Goal: Register for event/course

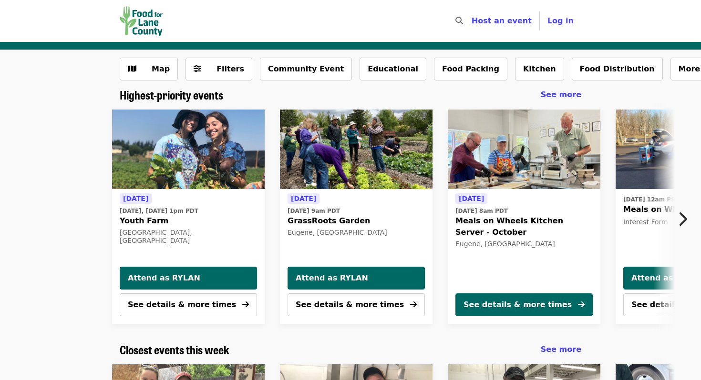
click at [681, 221] on icon "chevron-right icon" at bounding box center [682, 219] width 10 height 18
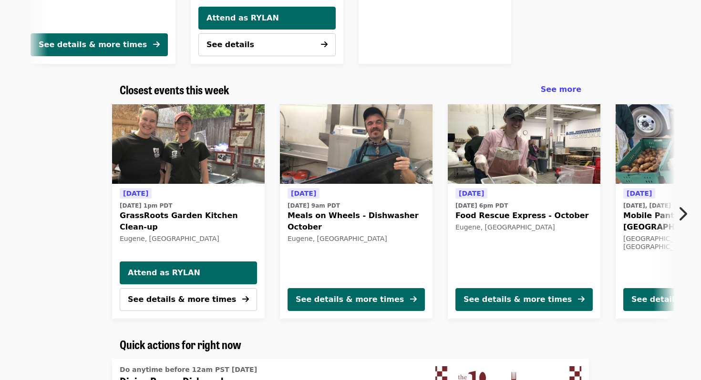
scroll to position [265, 0]
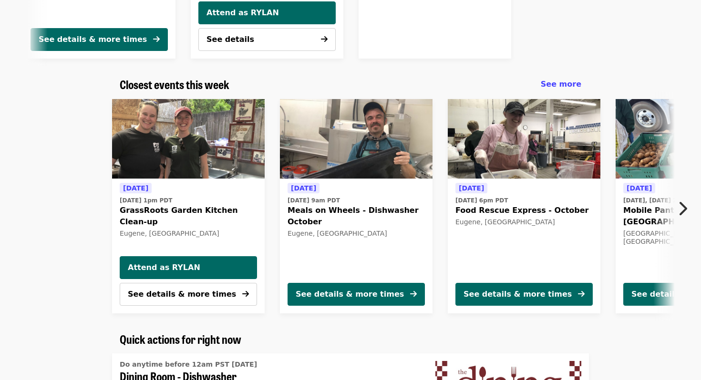
click at [680, 207] on icon "chevron-right icon" at bounding box center [682, 209] width 10 height 18
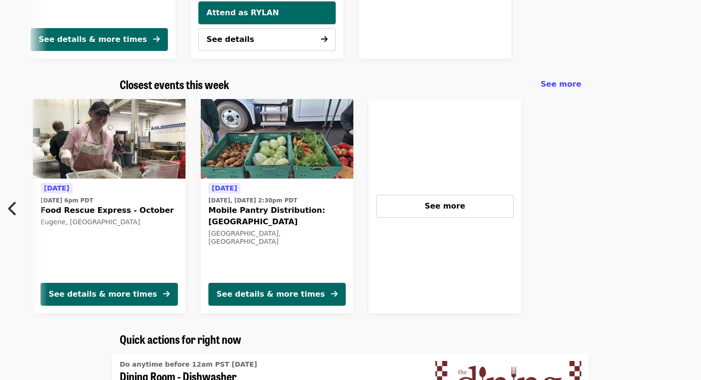
scroll to position [0, 425]
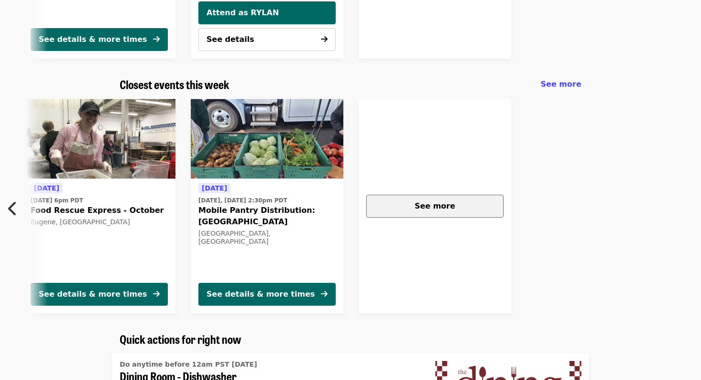
click at [447, 207] on span "See more" at bounding box center [434, 206] width 41 height 9
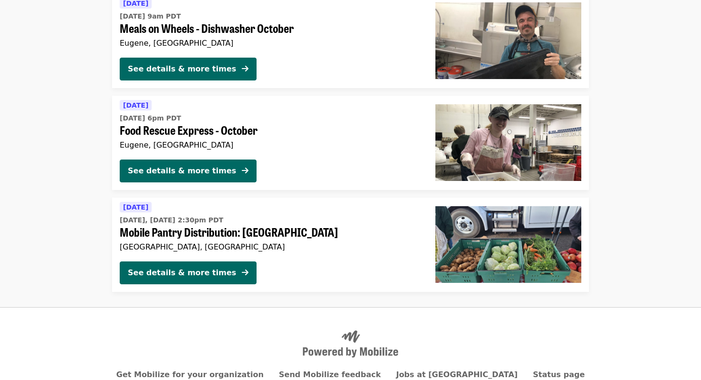
scroll to position [475, 0]
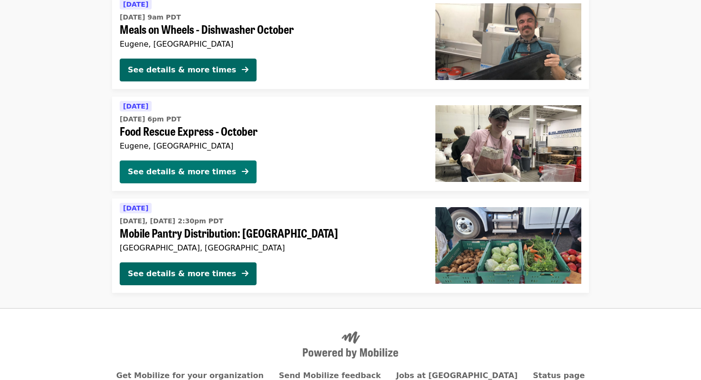
click at [186, 165] on button "See details & more times" at bounding box center [188, 172] width 137 height 23
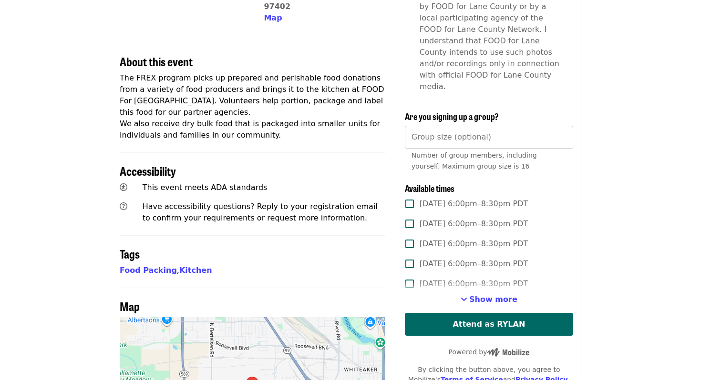
scroll to position [307, 0]
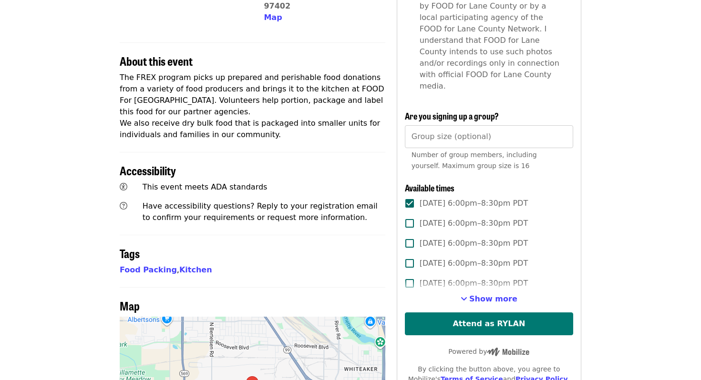
click at [450, 313] on button "Attend as RYLAN" at bounding box center [489, 324] width 168 height 23
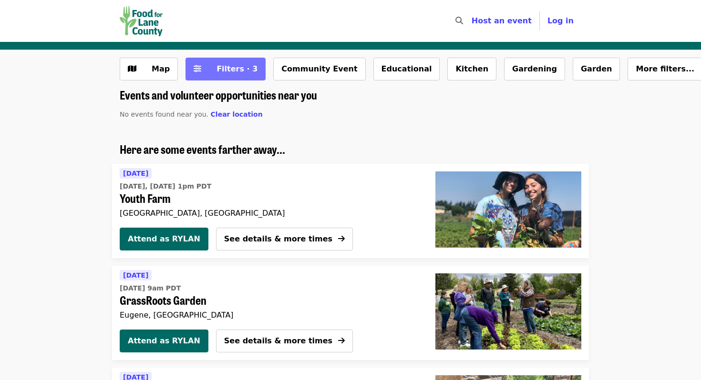
click at [242, 63] on span "Filters · 3" at bounding box center [232, 68] width 51 height 11
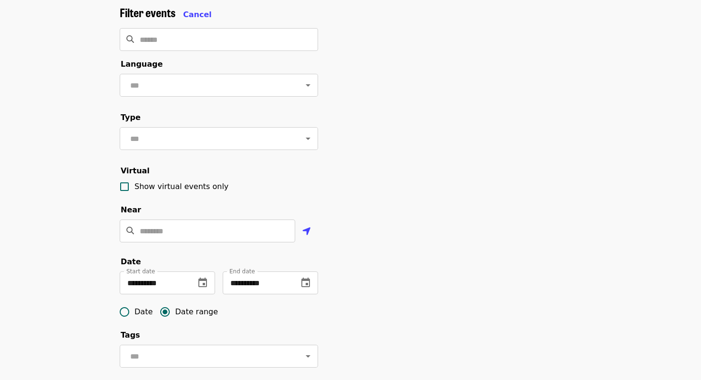
scroll to position [71, 0]
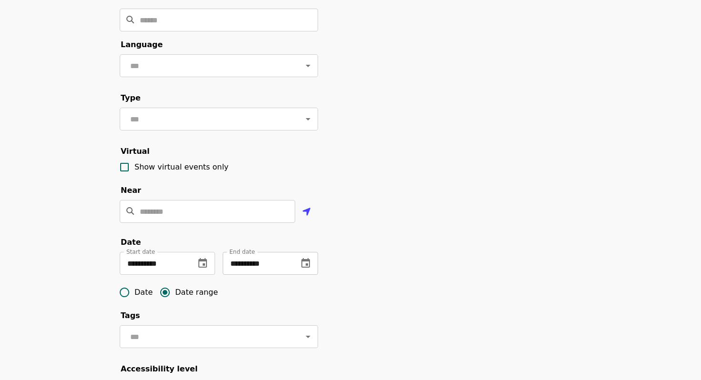
click at [306, 264] on icon "change date" at bounding box center [305, 263] width 9 height 10
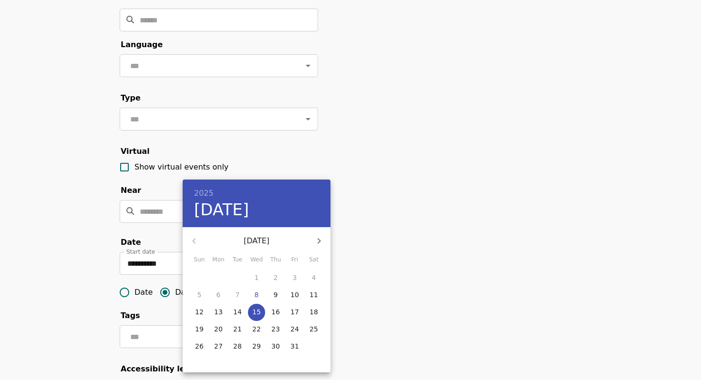
click at [364, 235] on div at bounding box center [350, 190] width 701 height 380
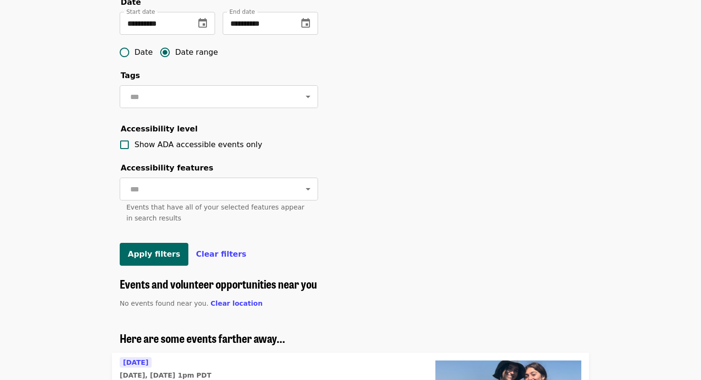
scroll to position [311, 0]
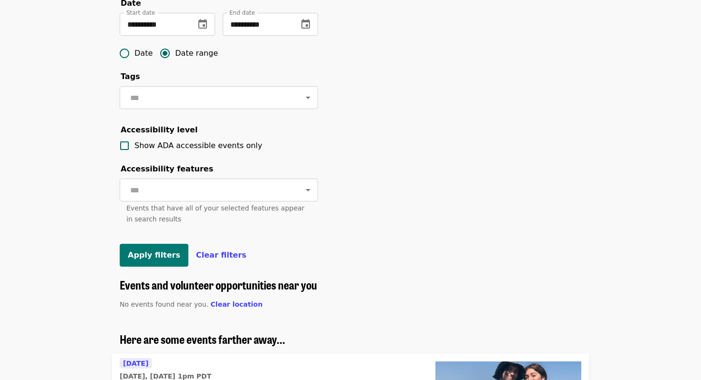
click at [161, 249] on button "Apply filters" at bounding box center [154, 255] width 69 height 23
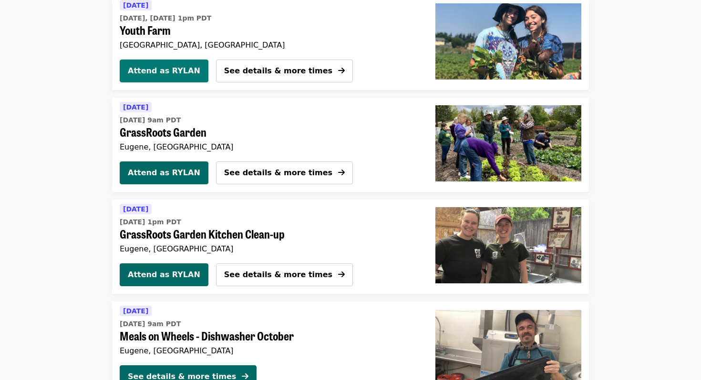
scroll to position [0, 0]
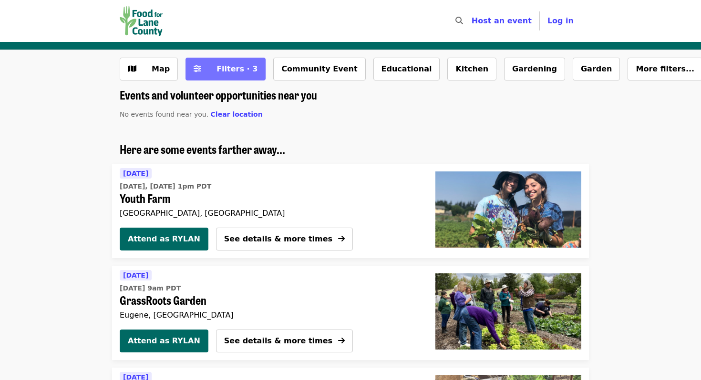
click at [224, 71] on span "Filters · 3" at bounding box center [236, 68] width 41 height 9
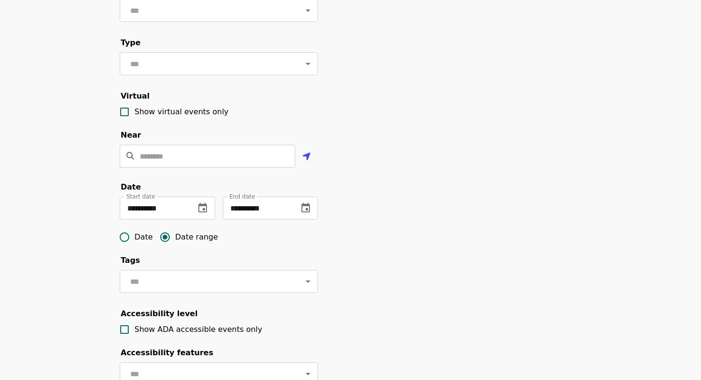
scroll to position [131, 0]
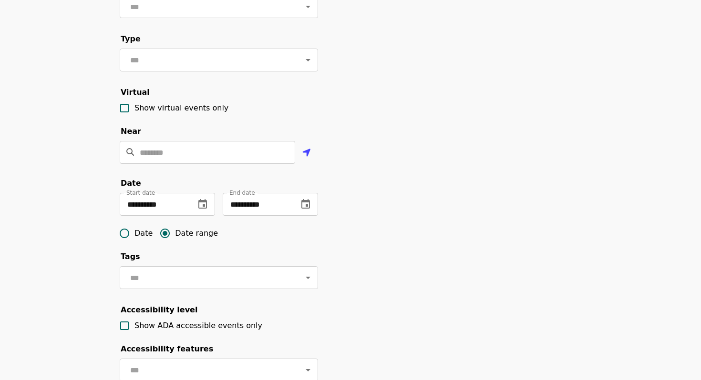
click at [210, 174] on form "**********" at bounding box center [219, 187] width 198 height 520
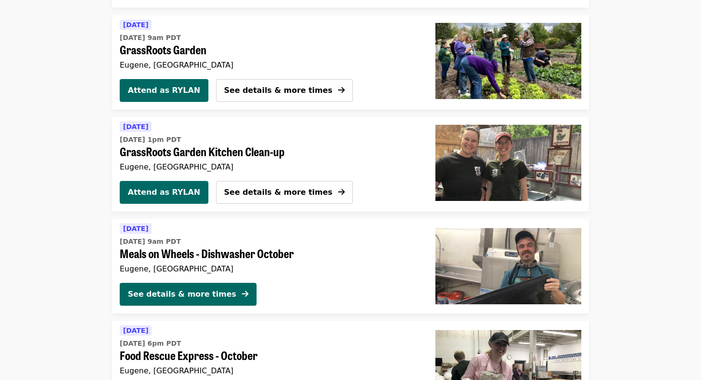
scroll to position [750, 0]
